Goal: Task Accomplishment & Management: Use online tool/utility

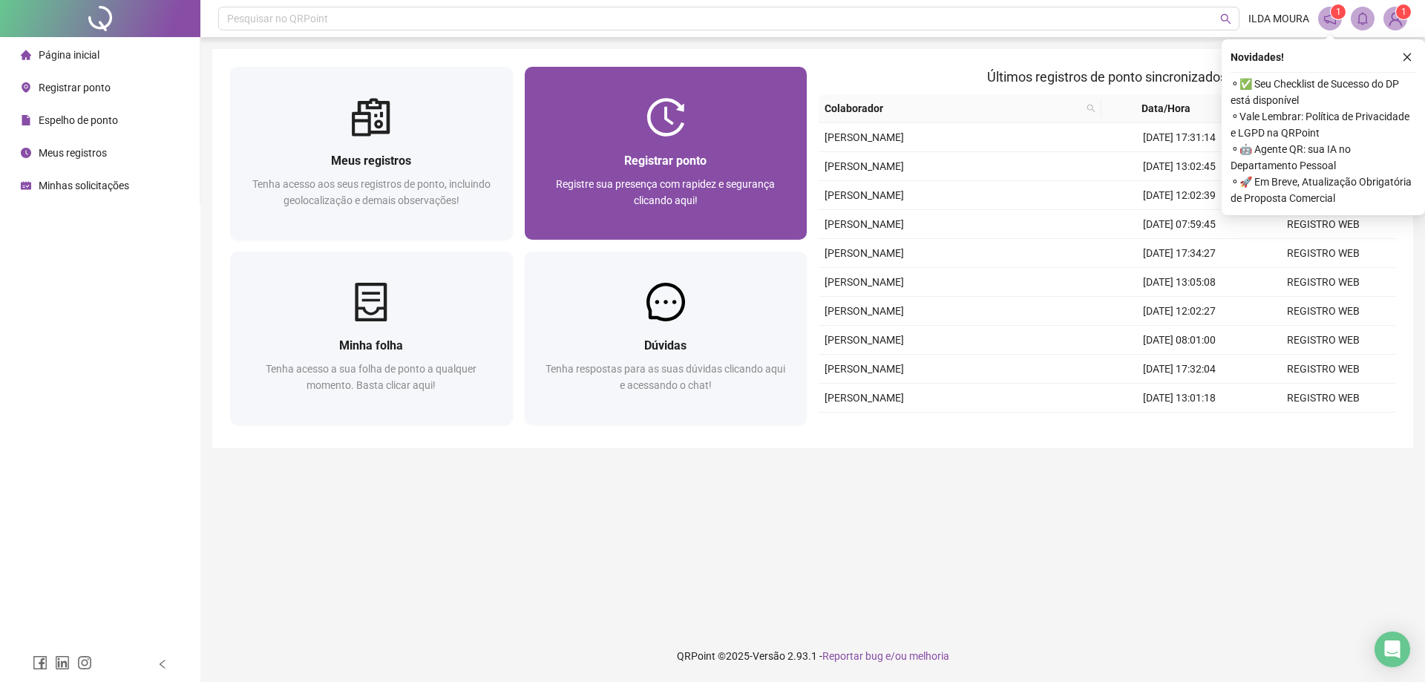
click at [678, 166] on span "Registrar ponto" at bounding box center [665, 161] width 82 height 14
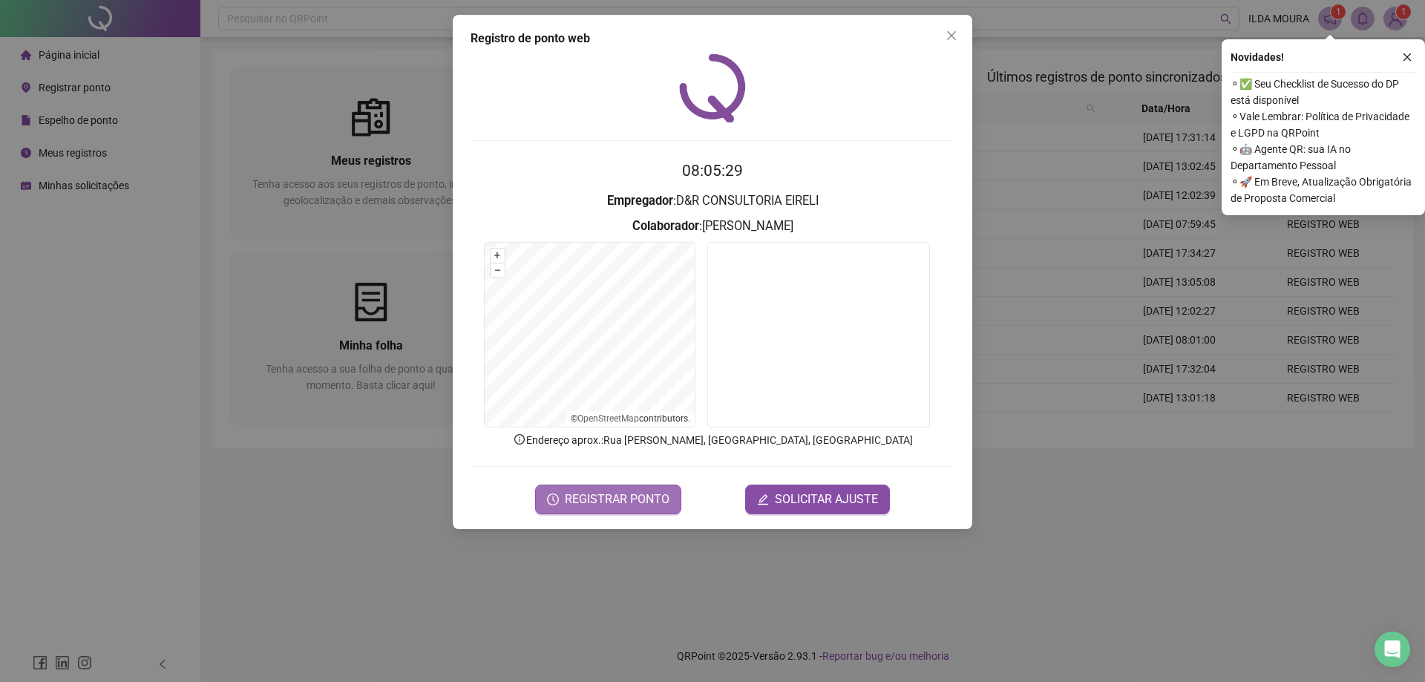
click at [638, 499] on span "REGISTRAR PONTO" at bounding box center [617, 500] width 105 height 18
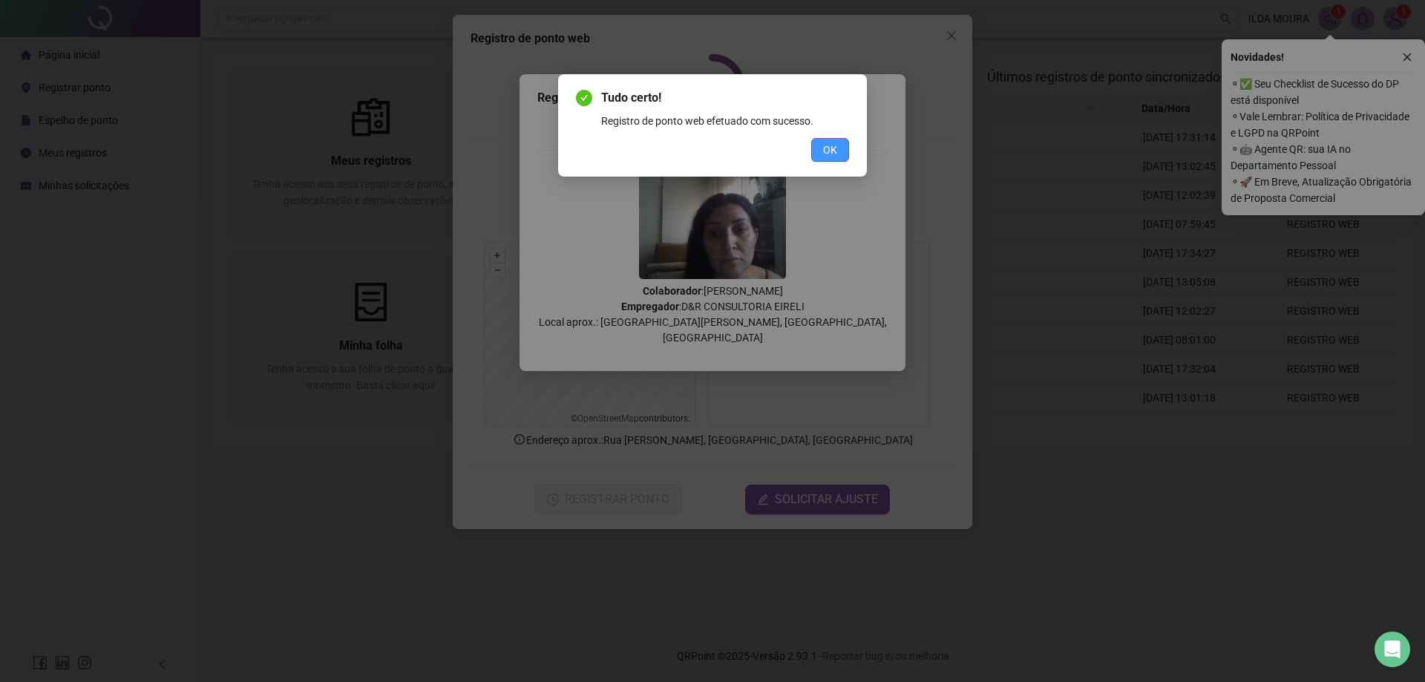
click at [829, 157] on span "OK" at bounding box center [830, 150] width 14 height 16
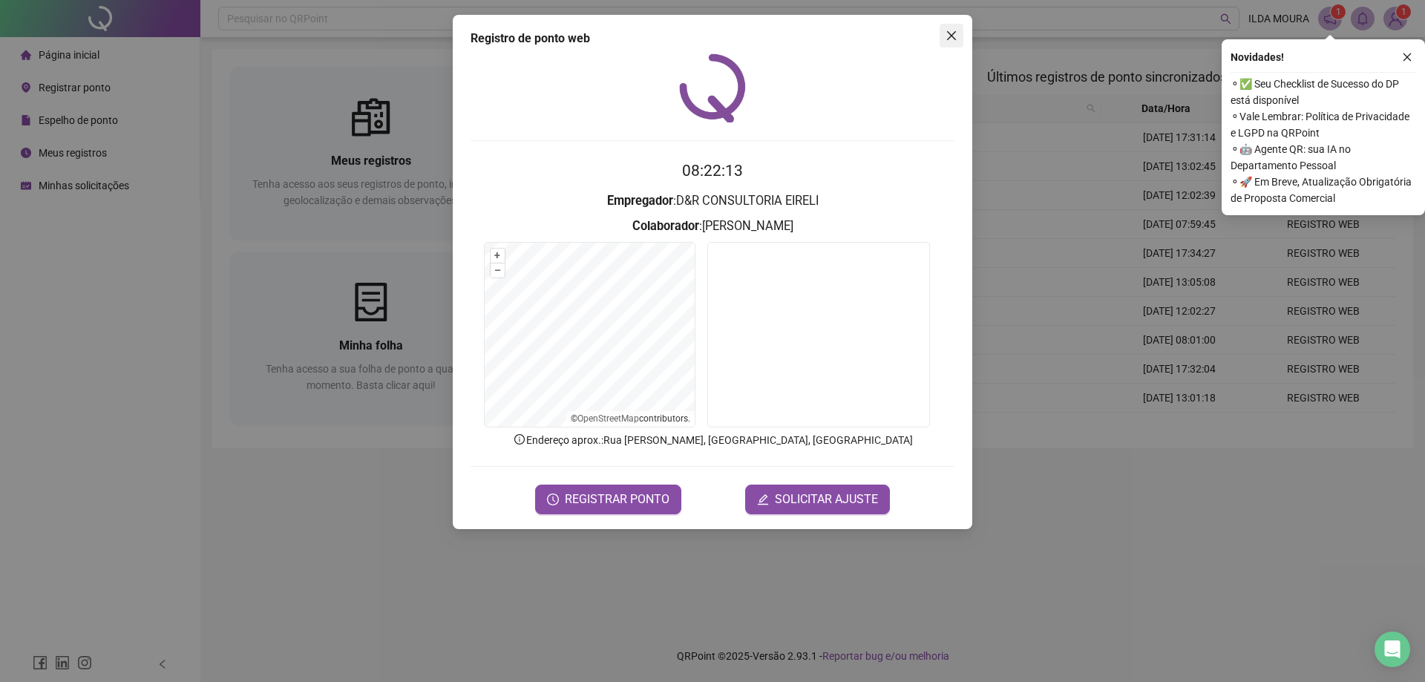
click at [951, 41] on icon "close" at bounding box center [952, 36] width 12 height 12
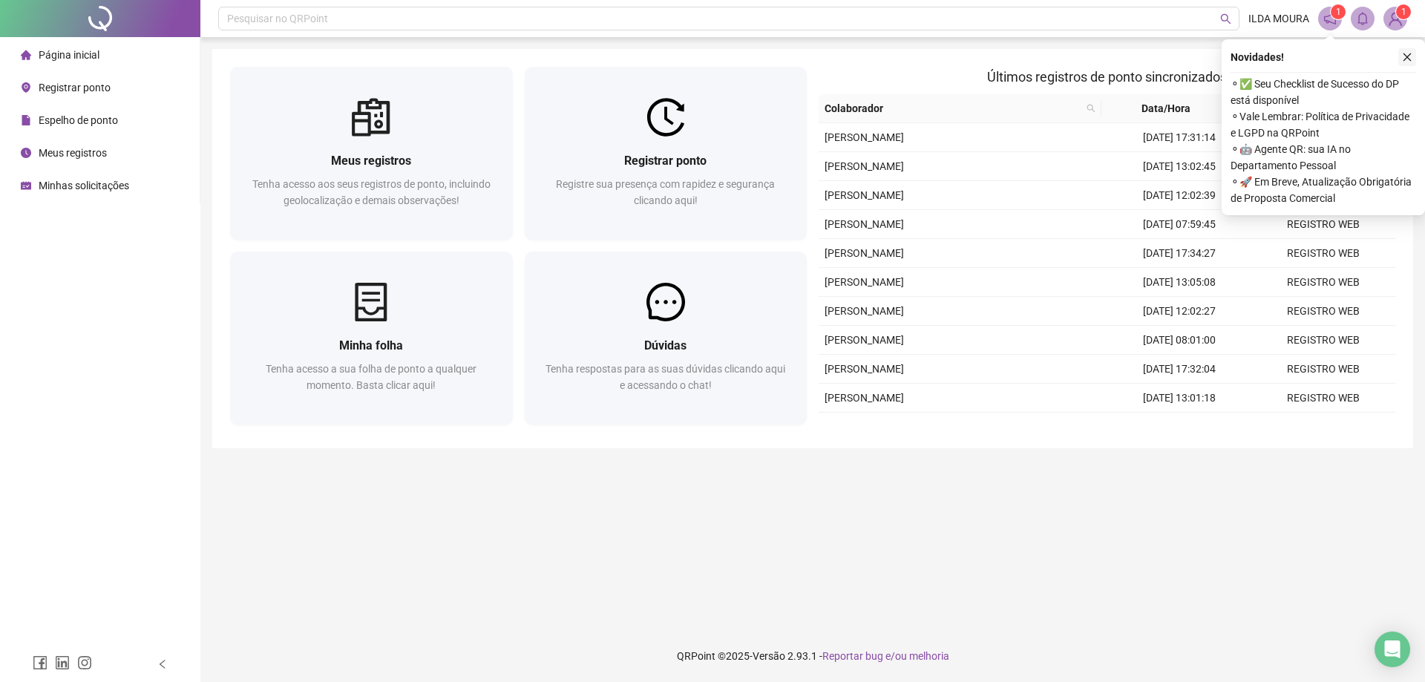
click at [1412, 61] on button "button" at bounding box center [1407, 57] width 18 height 18
